Goal: Navigation & Orientation: Understand site structure

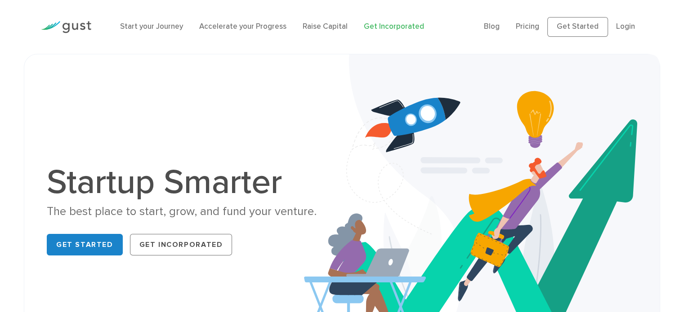
click at [396, 27] on link "Get Incorporated" at bounding box center [394, 26] width 60 height 9
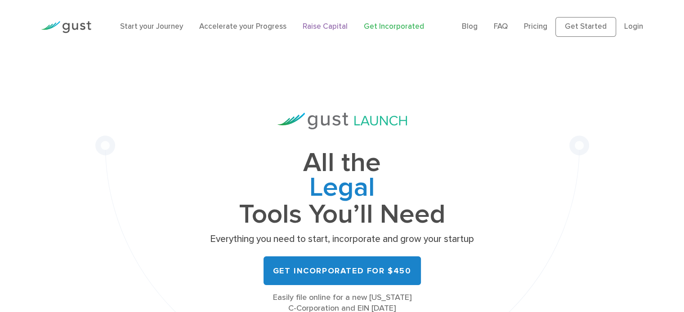
click at [310, 30] on link "Raise Capital" at bounding box center [324, 26] width 45 height 9
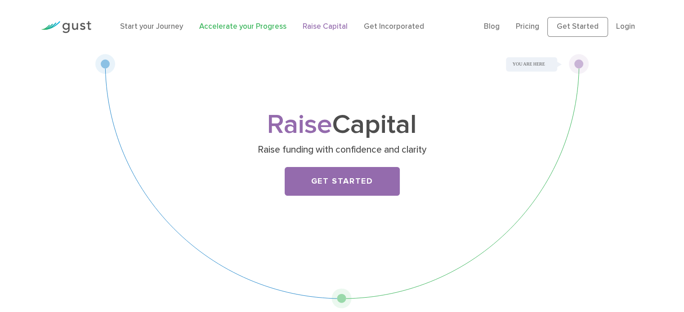
click at [254, 28] on link "Accelerate your Progress" at bounding box center [242, 26] width 87 height 9
